Goal: Transaction & Acquisition: Purchase product/service

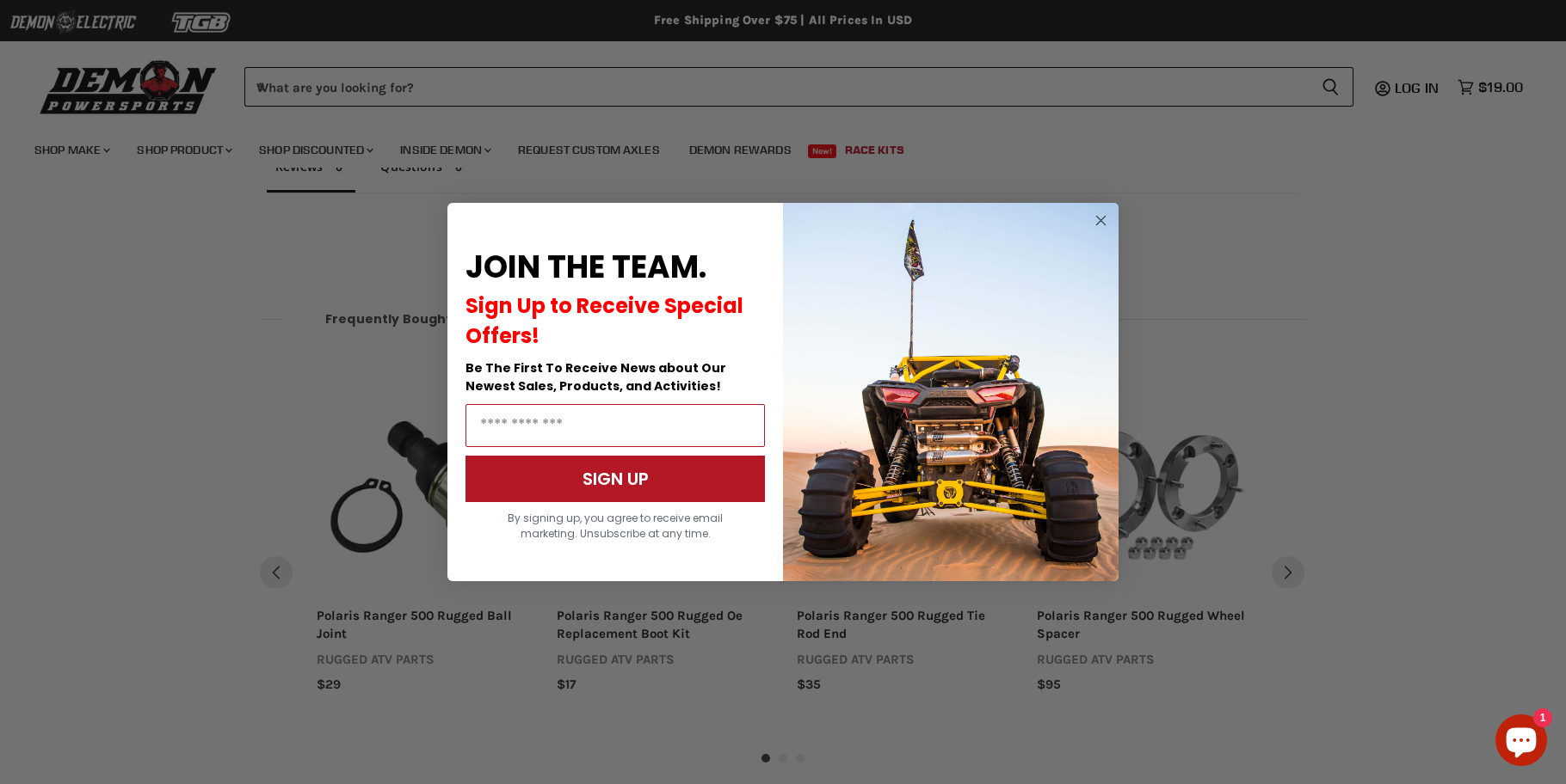
scroll to position [1133, 0]
